Goal: Complete application form

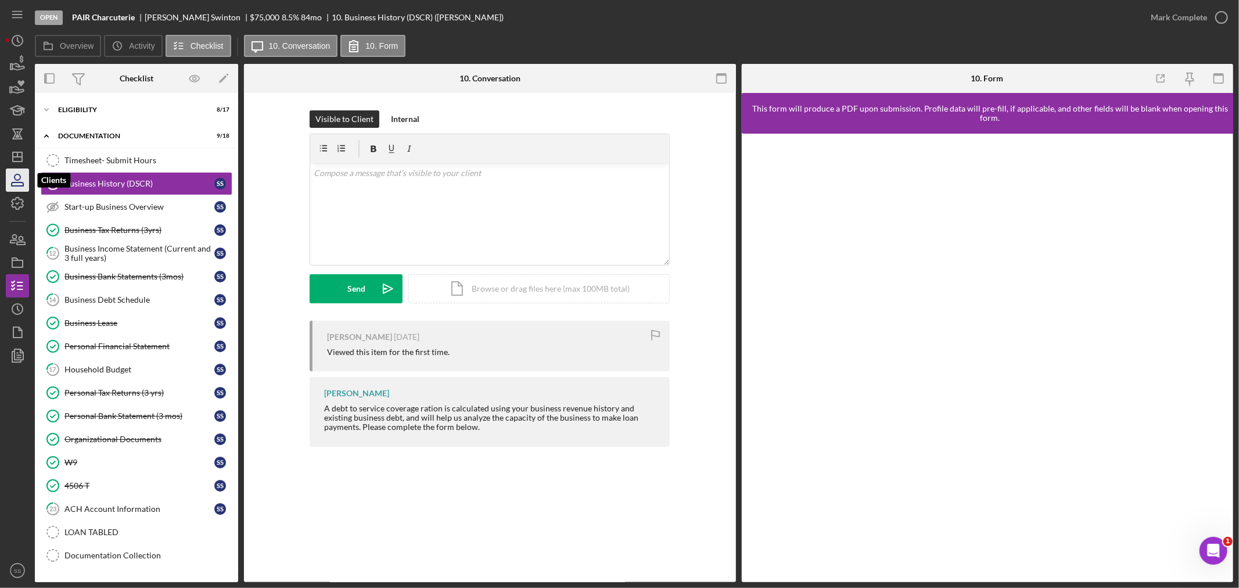
click at [19, 188] on icon "button" at bounding box center [17, 180] width 29 height 29
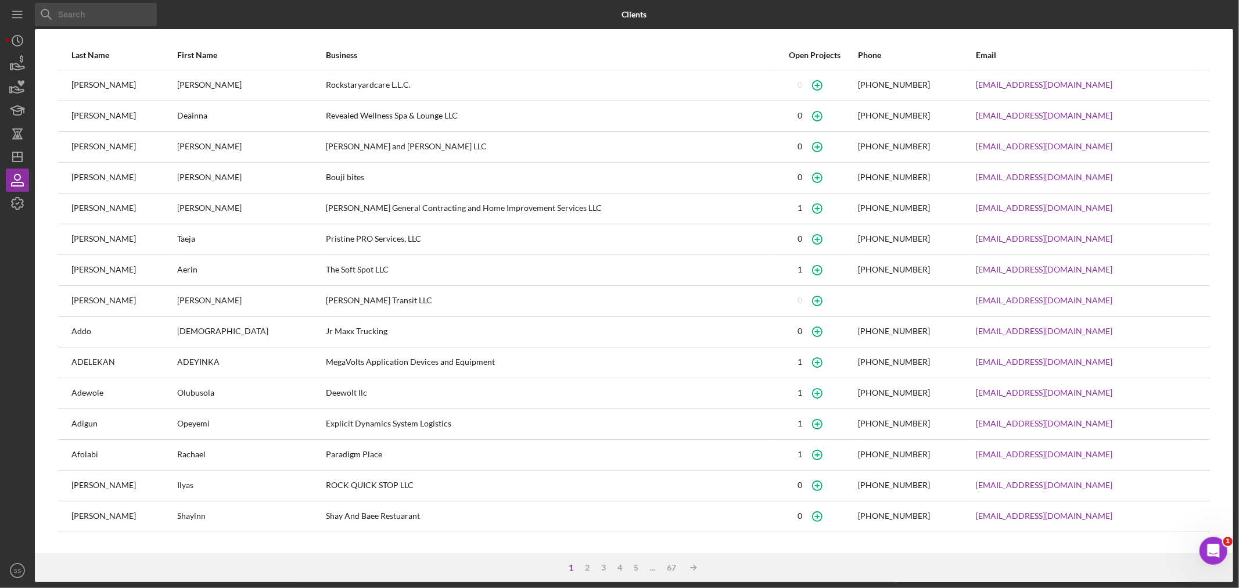
click at [86, 12] on input at bounding box center [96, 14] width 122 height 23
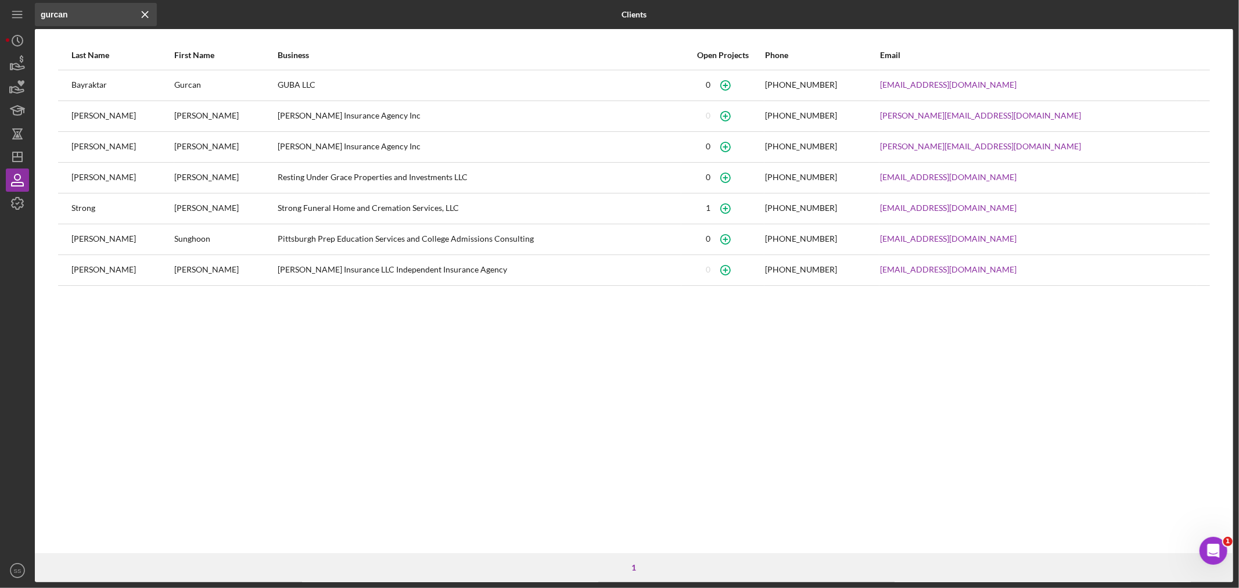
type input "gurcan"
click at [159, 85] on div "Bayraktar" at bounding box center [122, 85] width 102 height 29
click at [738, 85] on icon "button" at bounding box center [725, 85] width 26 height 26
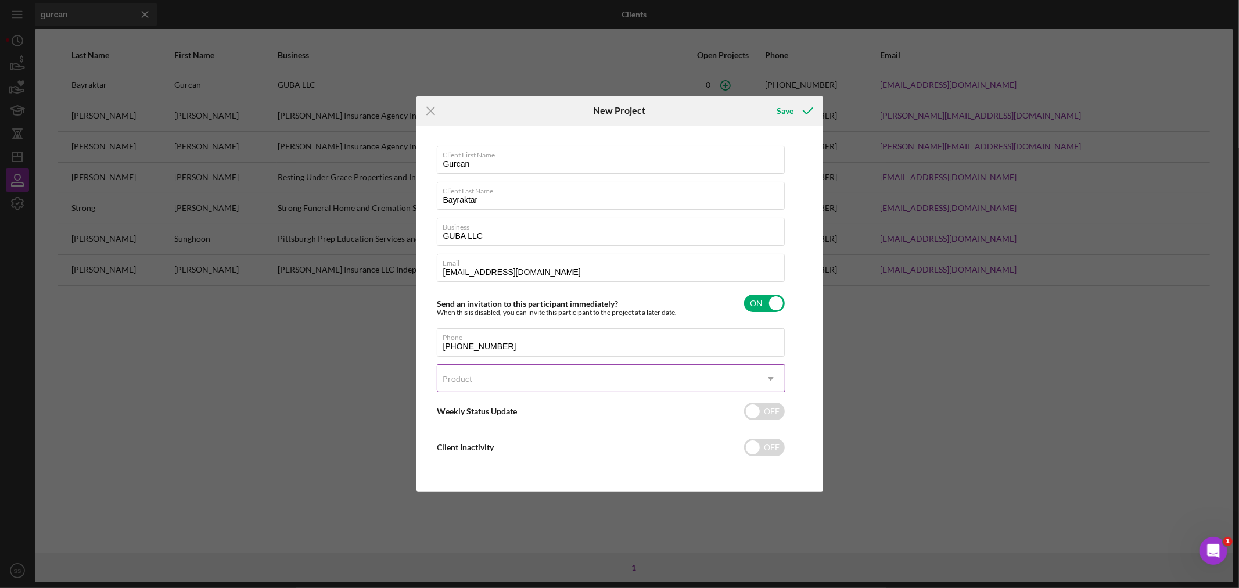
click at [481, 378] on div "Product" at bounding box center [596, 378] width 319 height 27
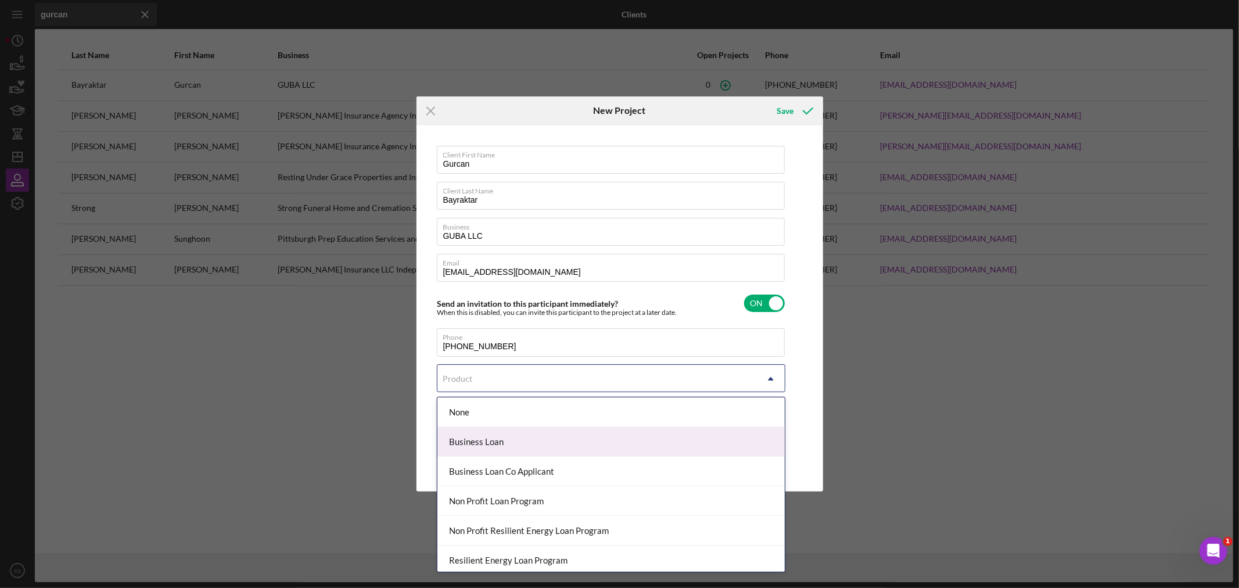
click at [491, 449] on div "Business Loan" at bounding box center [610, 442] width 347 height 30
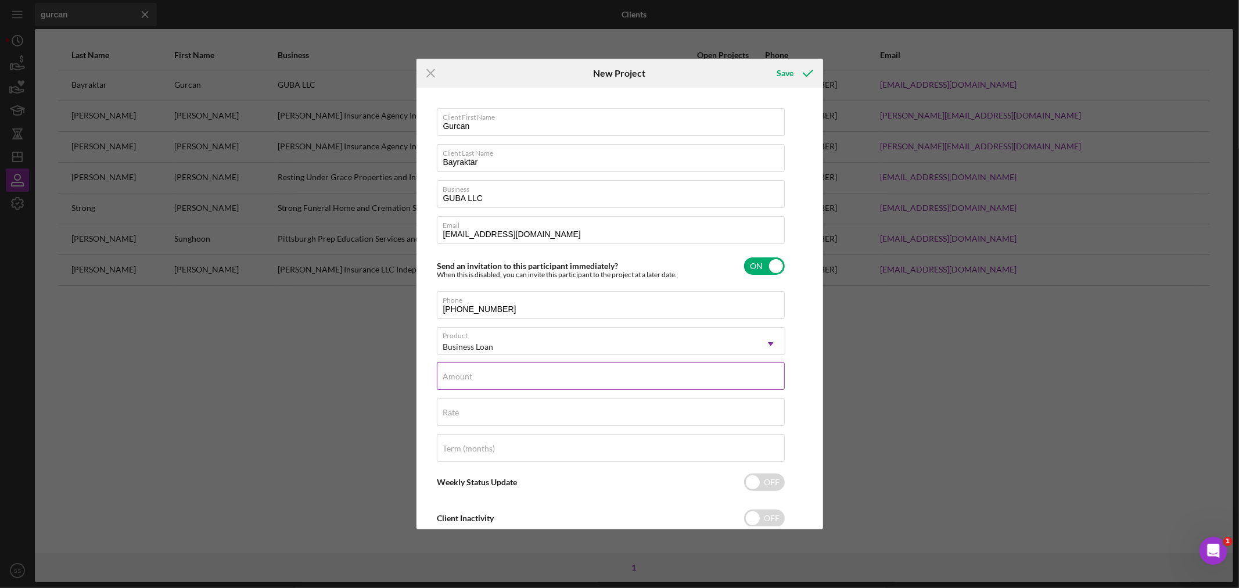
click at [457, 378] on label "Amount" at bounding box center [458, 376] width 30 height 9
click at [457, 378] on input "Amount" at bounding box center [611, 376] width 348 height 28
type input "$70,000"
click at [462, 415] on input "Rate" at bounding box center [611, 412] width 348 height 28
type input "8.500%"
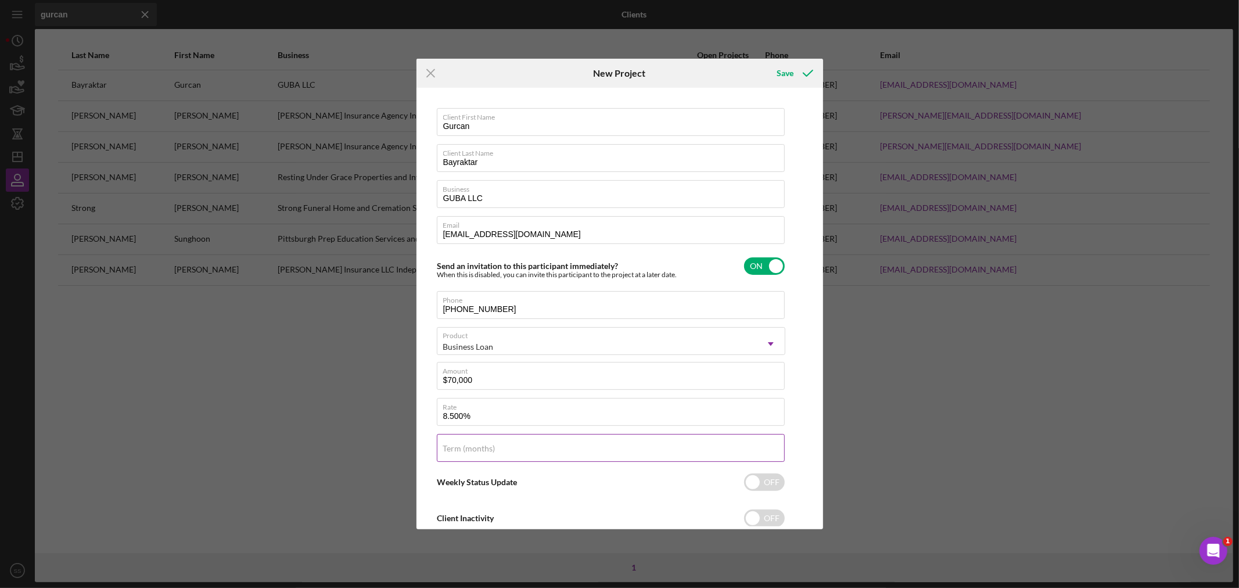
click at [448, 444] on label "Term (months)" at bounding box center [469, 448] width 52 height 9
click at [448, 444] on input "Term (months)" at bounding box center [611, 448] width 348 height 28
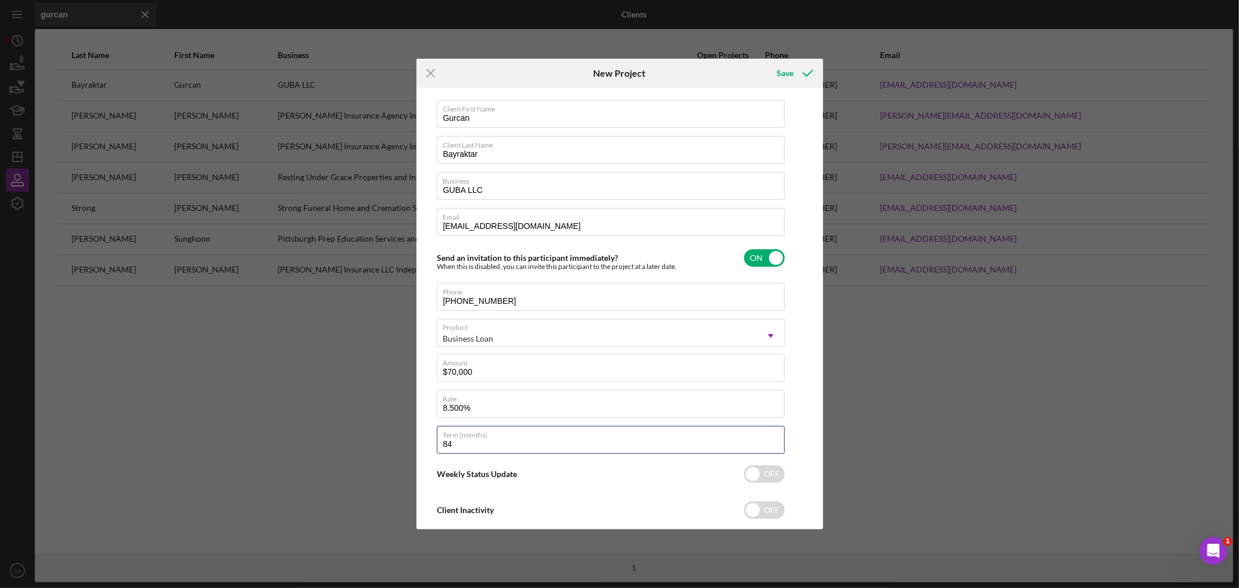
scroll to position [33, 0]
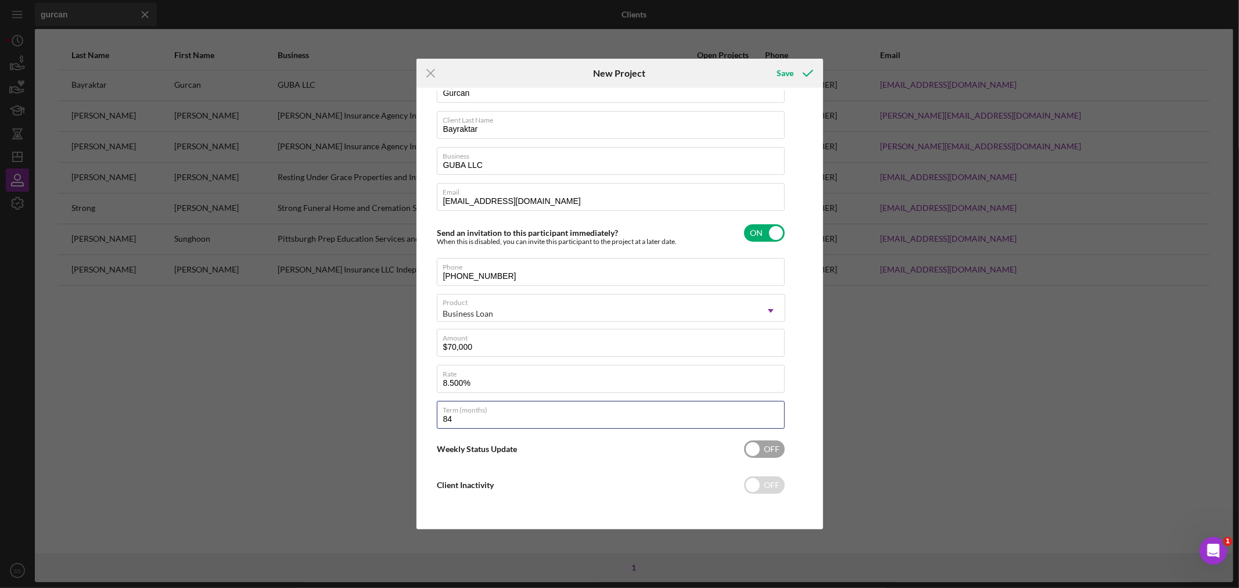
type input "84"
click at [755, 442] on input "checkbox" at bounding box center [764, 448] width 41 height 17
checkbox input "true"
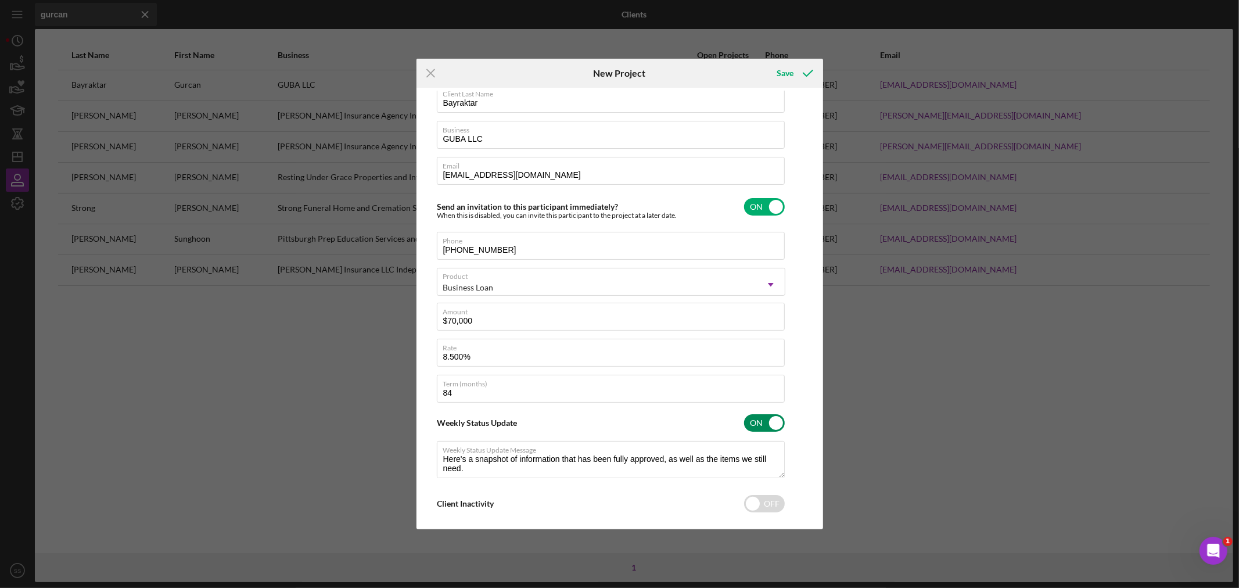
scroll to position [73, 0]
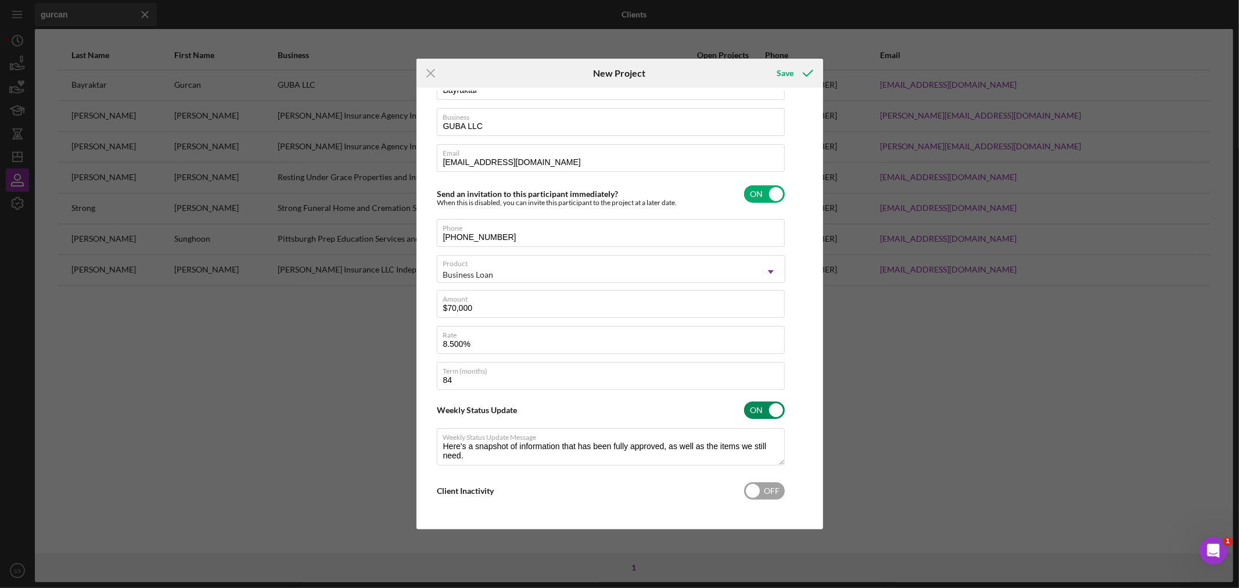
type textarea "Here's a snapshot of information that has been fully approved, as well as the i…"
click at [746, 491] on input "checkbox" at bounding box center [764, 490] width 41 height 17
checkbox input "true"
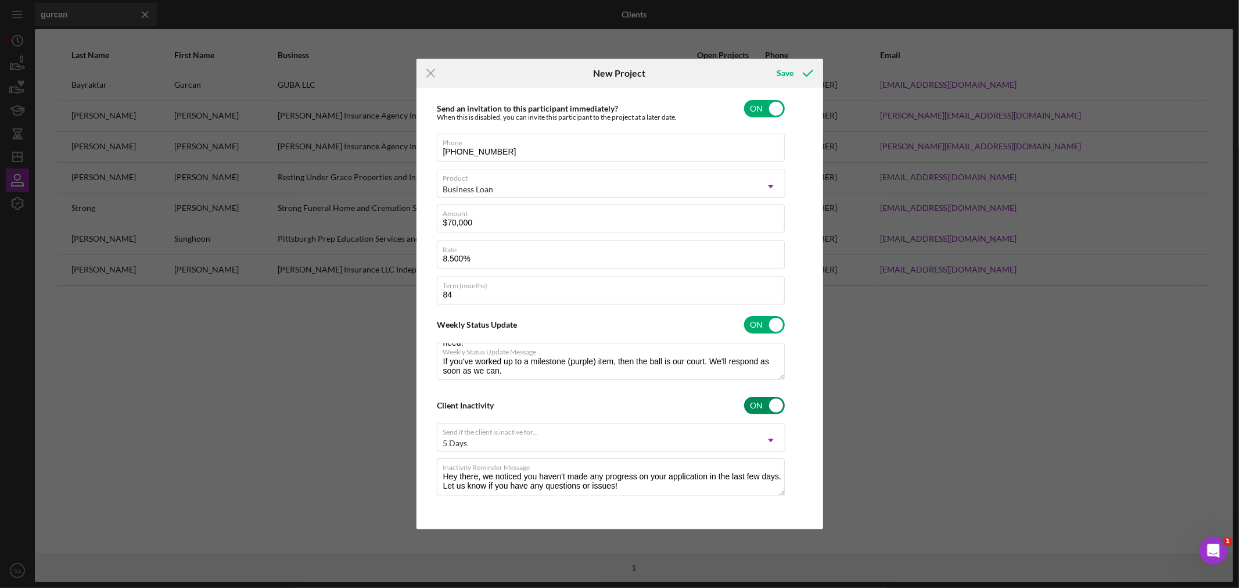
scroll to position [159, 0]
click at [802, 74] on icon "submit" at bounding box center [808, 73] width 29 height 29
type textarea "Here's a snapshot of information that has been fully approved, as well as the i…"
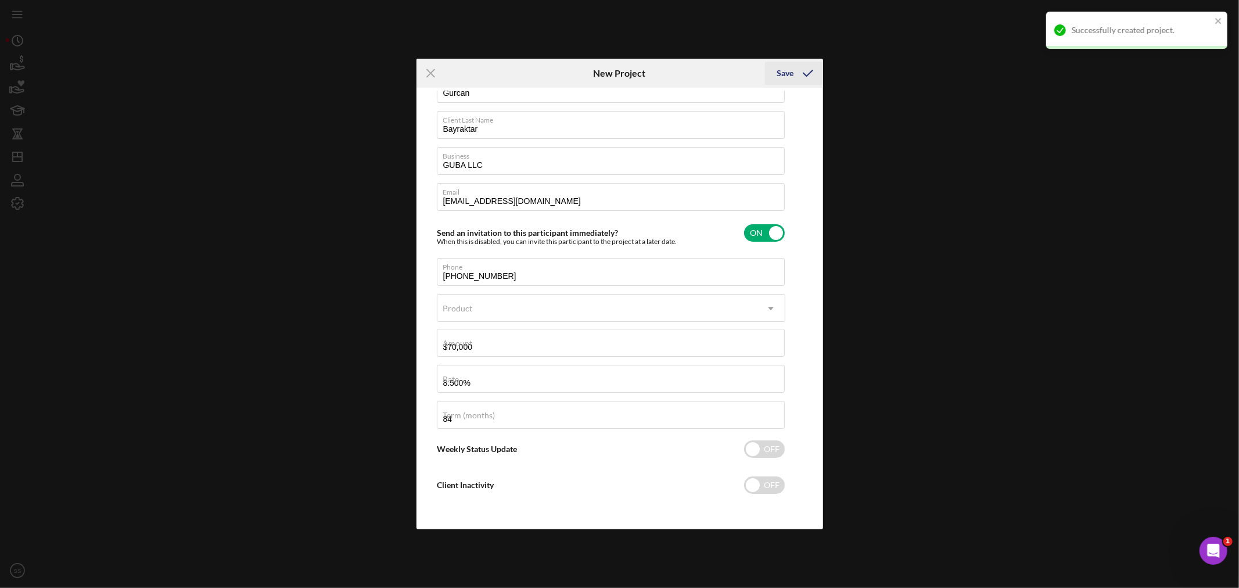
checkbox input "false"
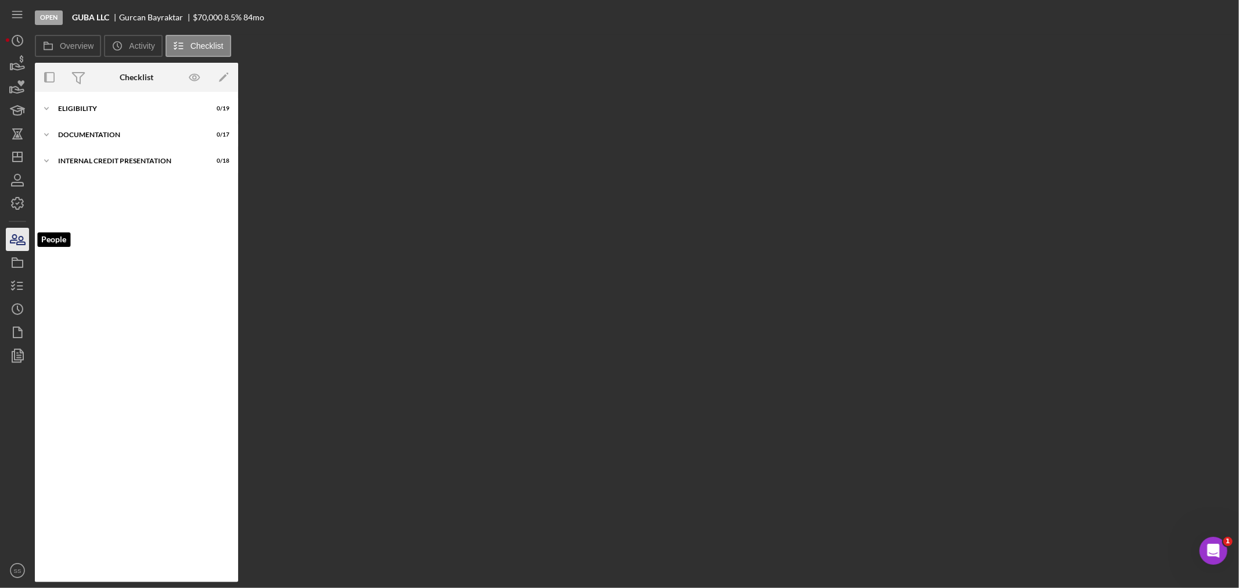
click at [15, 235] on icon "button" at bounding box center [17, 239] width 29 height 29
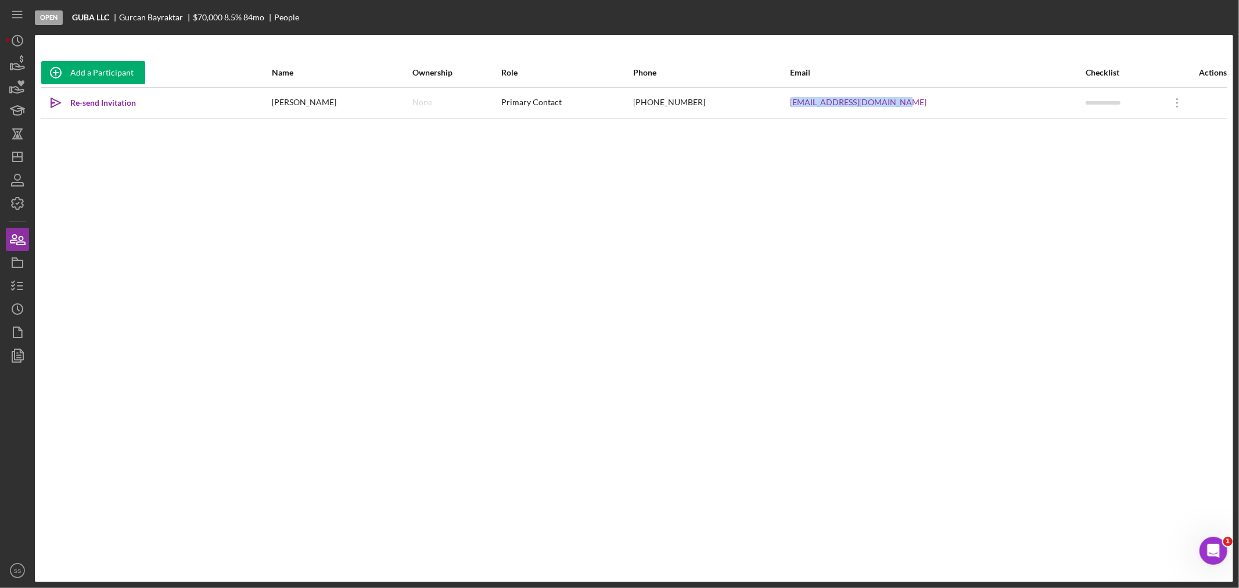
drag, startPoint x: 959, startPoint y: 114, endPoint x: 820, endPoint y: 111, distance: 139.5
click at [820, 111] on tr "Icon/icon-invite-send Re-send Invitation [PERSON_NAME] None Primary Contact [PH…" at bounding box center [634, 102] width 1187 height 31
copy tr "[EMAIL_ADDRESS][DOMAIN_NAME]"
click at [1171, 100] on icon "Icon/Overflow" at bounding box center [1177, 102] width 29 height 29
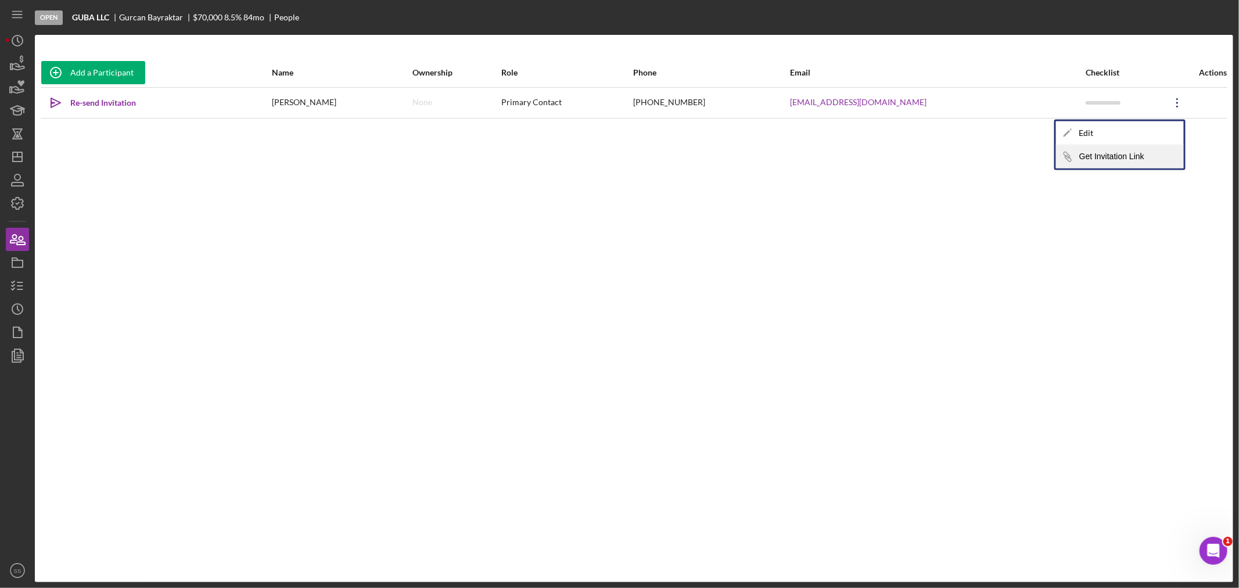
click at [1114, 158] on button "Icon/Link Get Invitation Link" at bounding box center [1120, 156] width 128 height 23
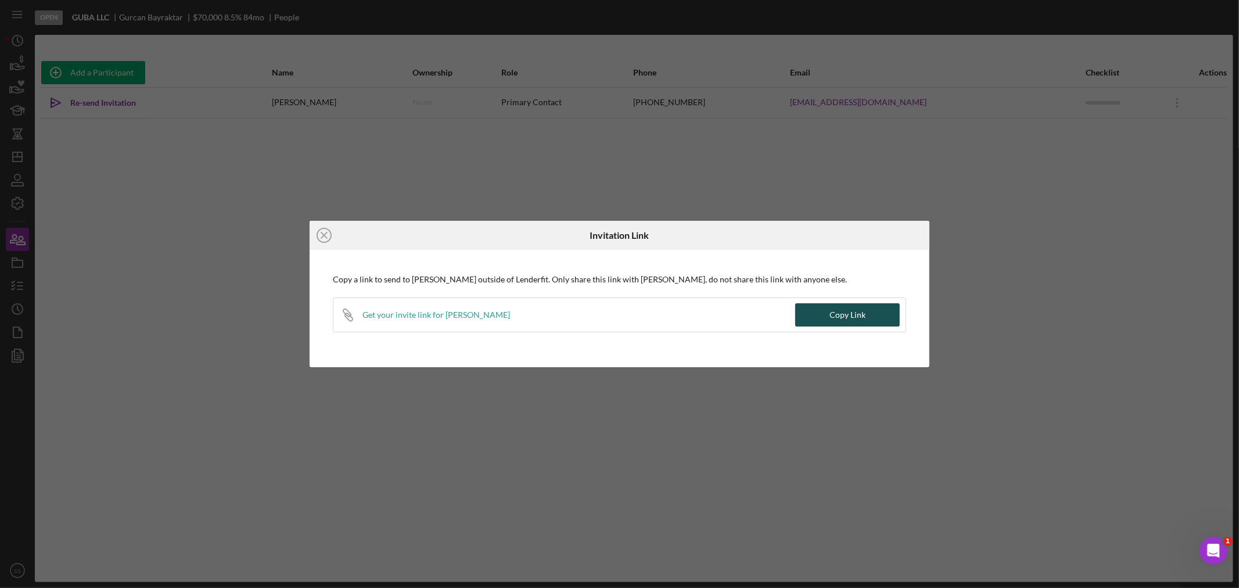
click at [843, 315] on div "Copy Link" at bounding box center [848, 314] width 36 height 23
